Goal: Information Seeking & Learning: Learn about a topic

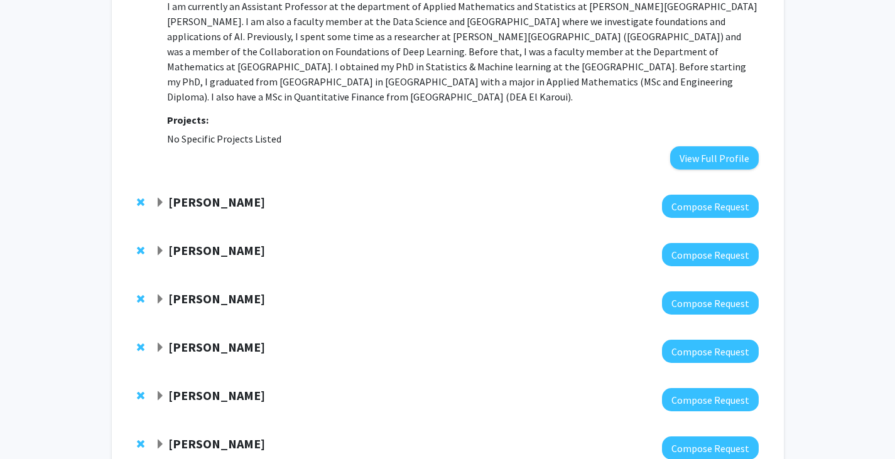
scroll to position [372, 0]
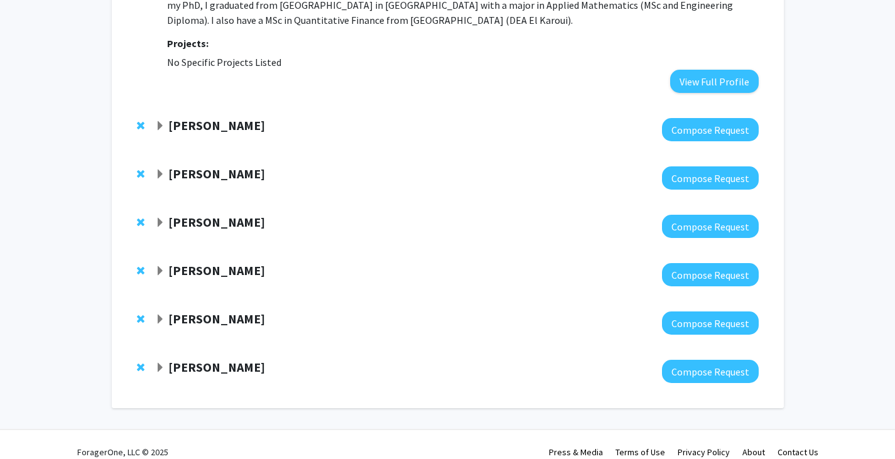
click at [159, 121] on span "Expand Konstantinos Pantazis Bookmark" at bounding box center [160, 126] width 10 height 10
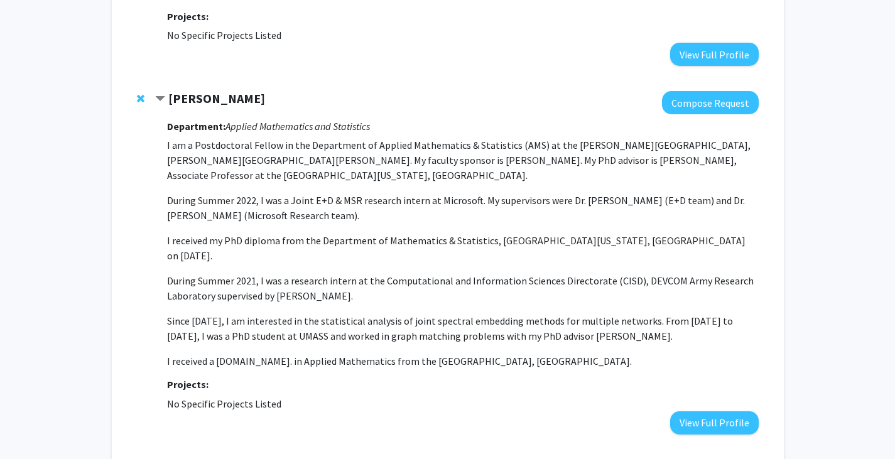
scroll to position [403, 0]
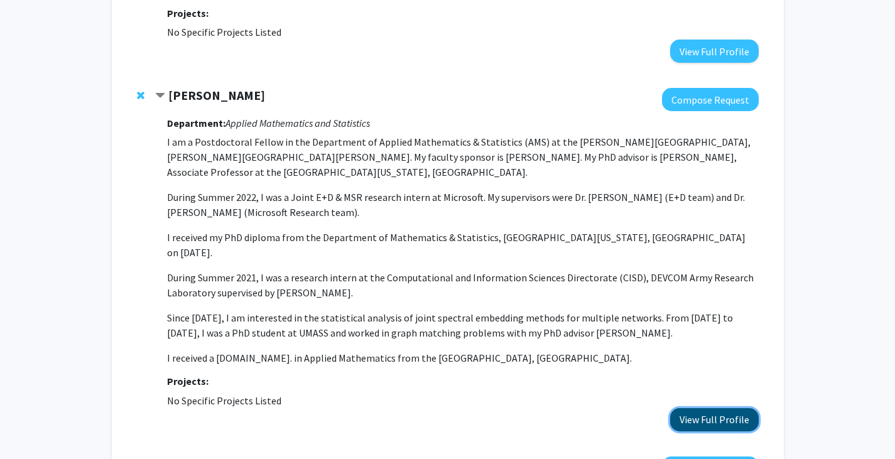
click at [706, 408] on button "View Full Profile" at bounding box center [714, 419] width 89 height 23
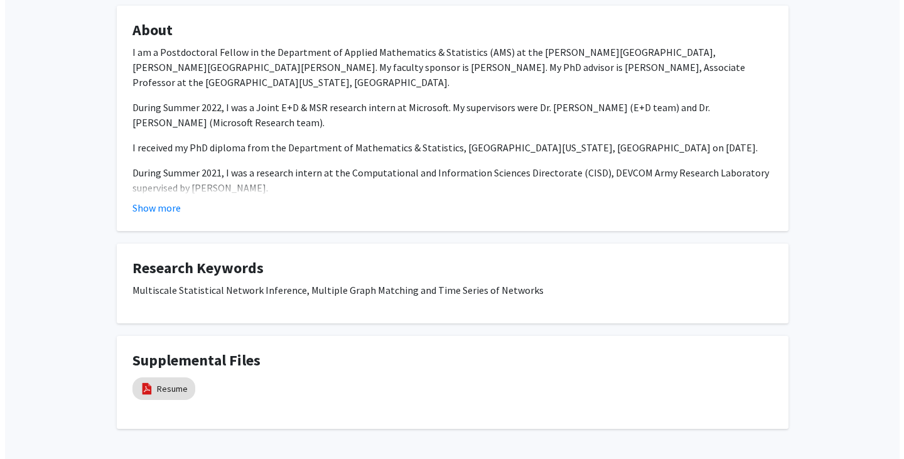
scroll to position [190, 0]
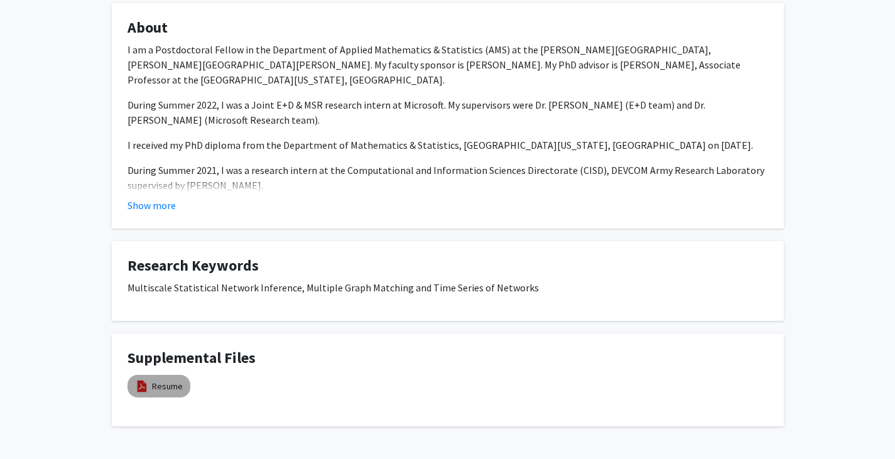
click at [148, 384] on img at bounding box center [142, 386] width 14 height 14
click at [174, 389] on link "Resume" at bounding box center [167, 386] width 31 height 13
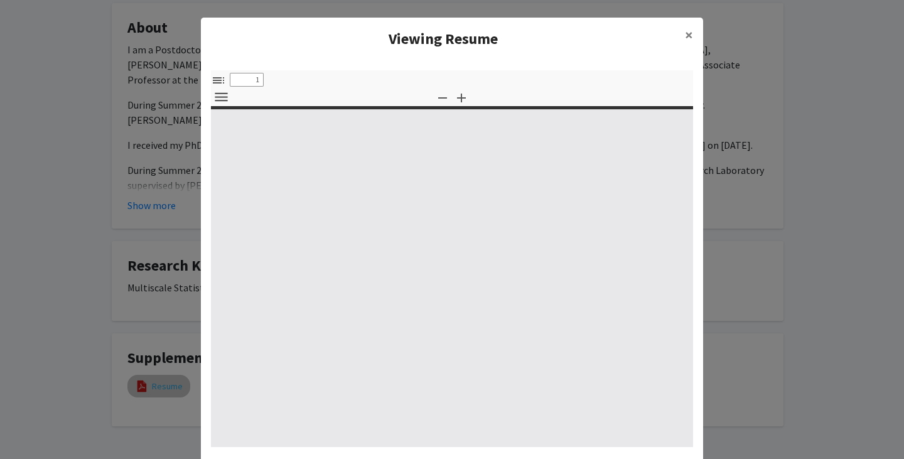
select select "custom"
type input "0"
select select "custom"
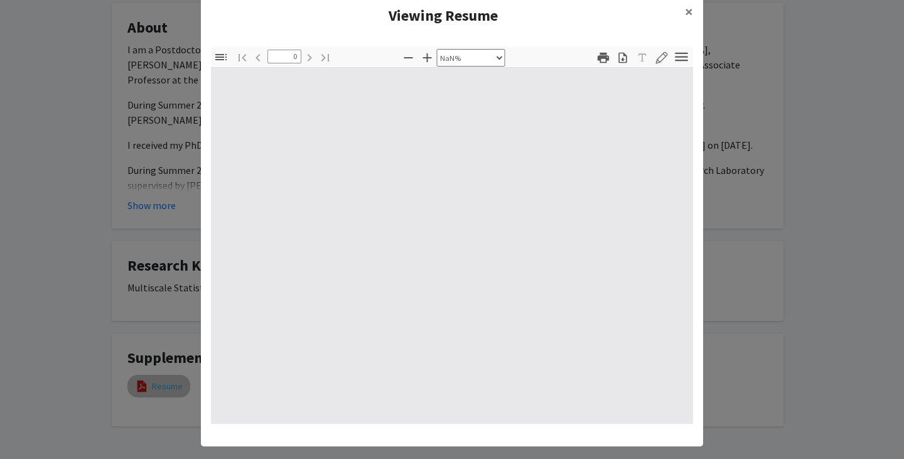
scroll to position [23, 0]
click at [386, 297] on div at bounding box center [452, 246] width 482 height 356
drag, startPoint x: 386, startPoint y: 297, endPoint x: 356, endPoint y: 142, distance: 158.0
click at [356, 142] on div at bounding box center [452, 246] width 482 height 356
click at [687, 9] on span "×" at bounding box center [689, 12] width 8 height 19
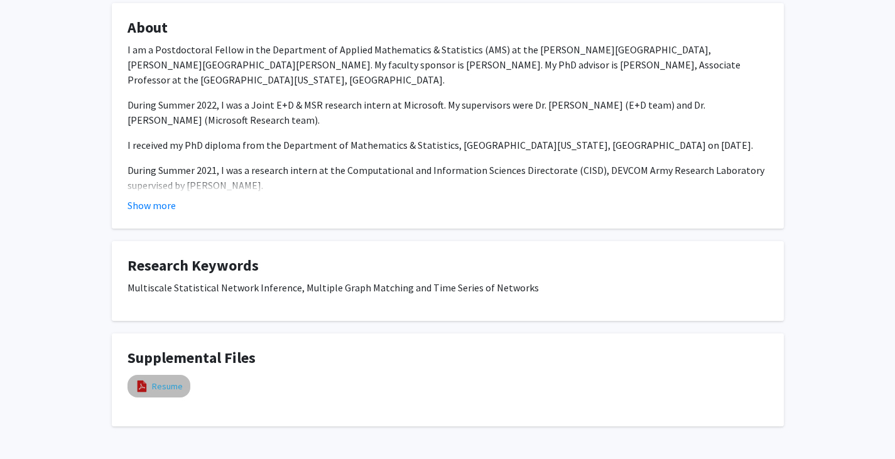
click at [157, 389] on link "Resume" at bounding box center [167, 386] width 31 height 13
select select "custom"
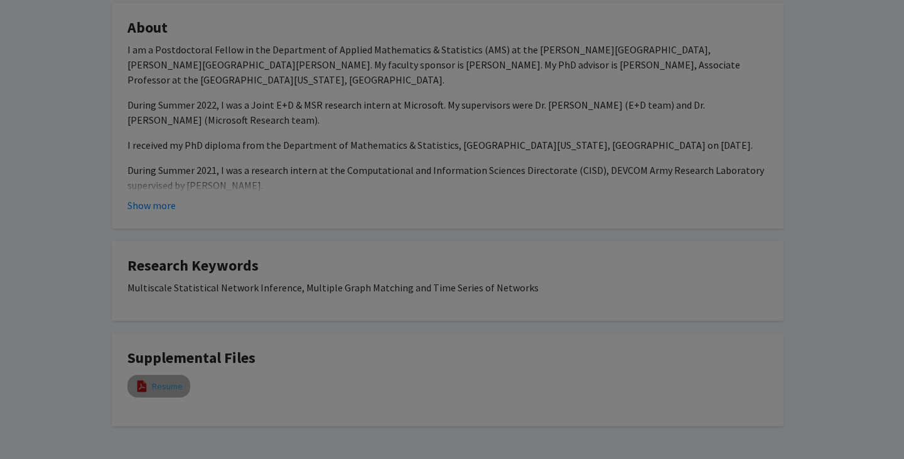
type input "0"
select select "custom"
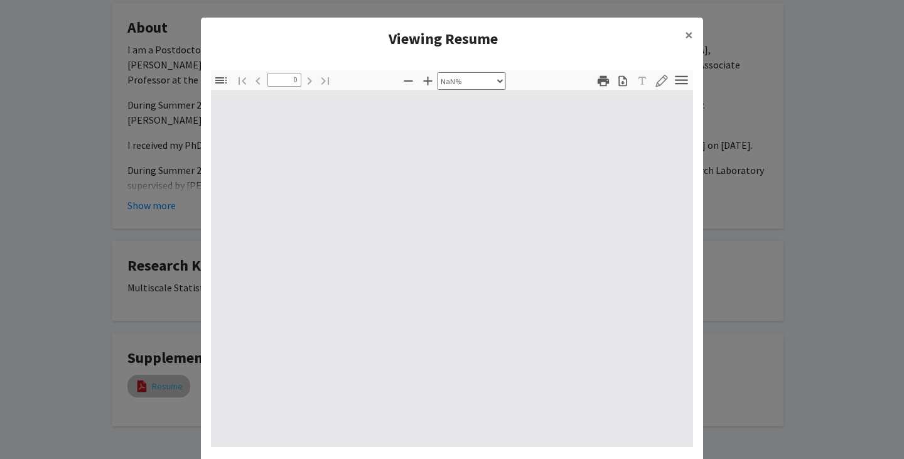
click at [157, 389] on modal-container "Viewing Resume × Thumbnails Document Outline Attachments Layers Current Outline…" at bounding box center [452, 229] width 904 height 459
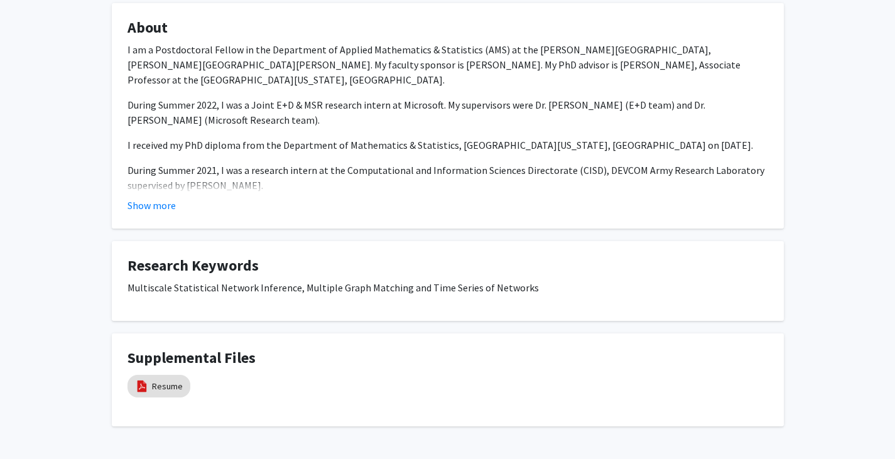
click at [98, 336] on div "[PERSON_NAME] Remove Bookmark Compose Request Degrees: PhD, [GEOGRAPHIC_DATA][U…" at bounding box center [447, 162] width 895 height 612
click at [139, 383] on img at bounding box center [142, 386] width 14 height 14
click at [166, 389] on link "Resume" at bounding box center [167, 386] width 31 height 13
select select "custom"
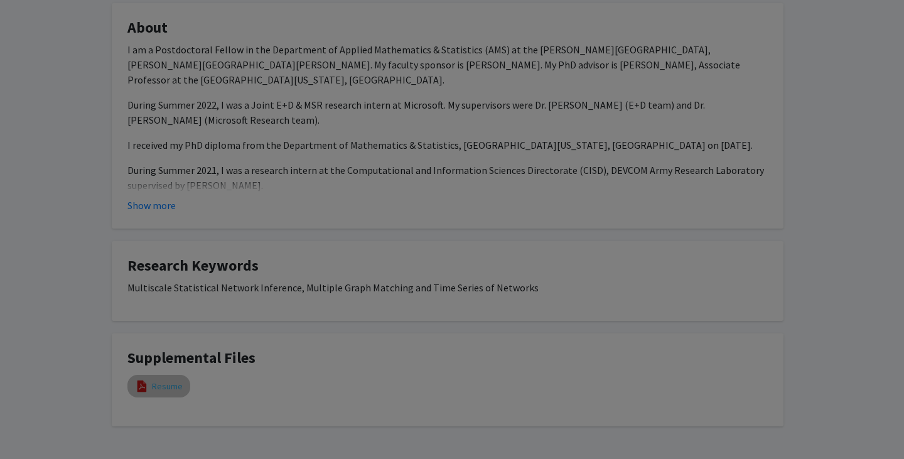
type input "0"
select select "custom"
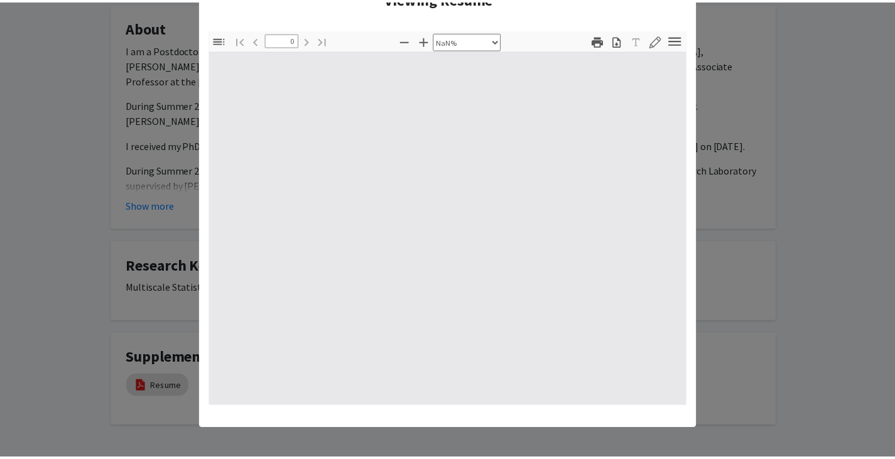
scroll to position [0, 0]
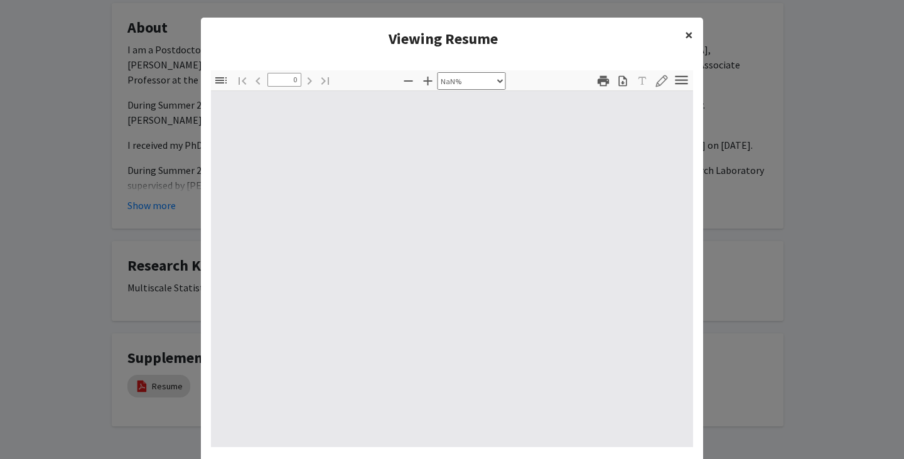
click at [686, 36] on span "×" at bounding box center [689, 34] width 8 height 19
